Goal: Navigation & Orientation: Find specific page/section

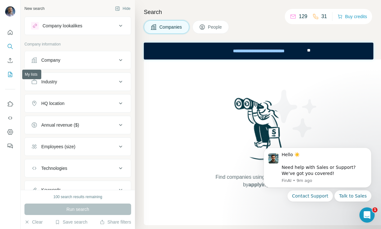
click at [7, 74] on icon "My lists" at bounding box center [10, 74] width 6 height 6
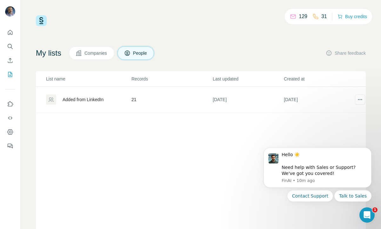
click at [301, 44] on div "129 31 Buy credits My lists Companies People Share feedback List name Records L…" at bounding box center [201, 129] width 330 height 228
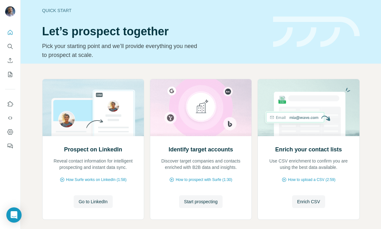
click at [35, 104] on div "Prospect on LinkedIn Reveal contact information for intelligent prospecting and…" at bounding box center [201, 162] width 361 height 197
click at [12, 105] on icon "Use Surfe on LinkedIn" at bounding box center [10, 103] width 5 height 5
